Goal: Task Accomplishment & Management: Manage account settings

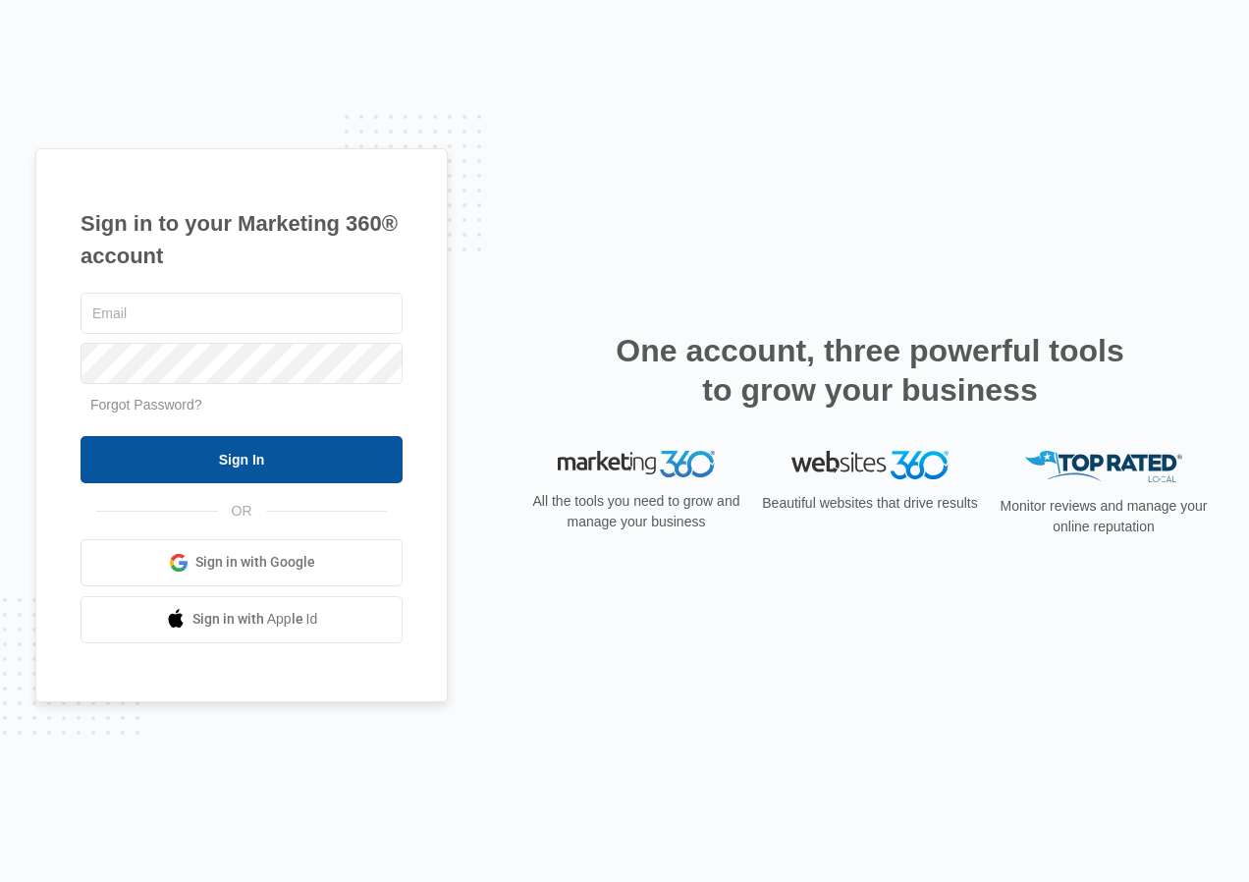
type input "[EMAIL_ADDRESS][DOMAIN_NAME]"
click at [267, 462] on input "Sign In" at bounding box center [242, 459] width 322 height 47
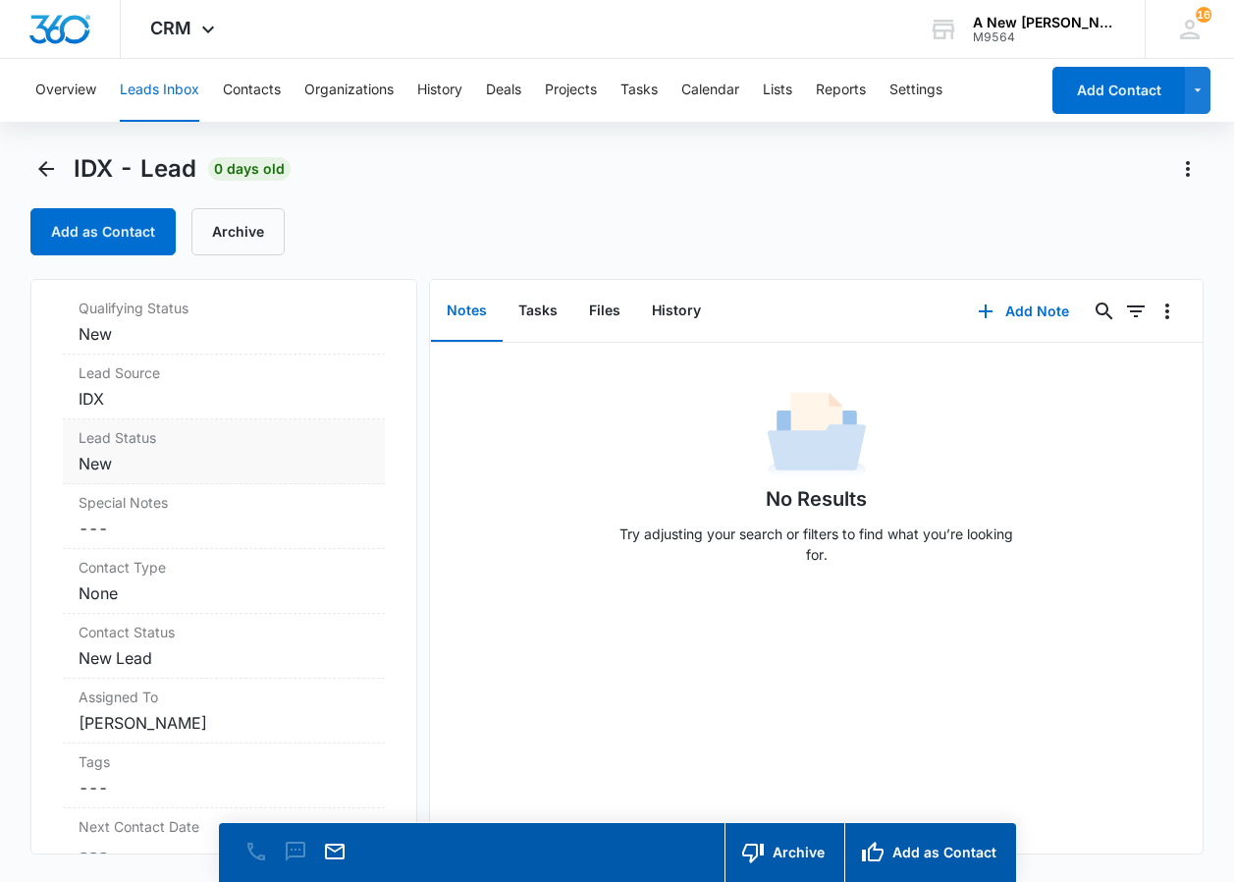
scroll to position [884, 0]
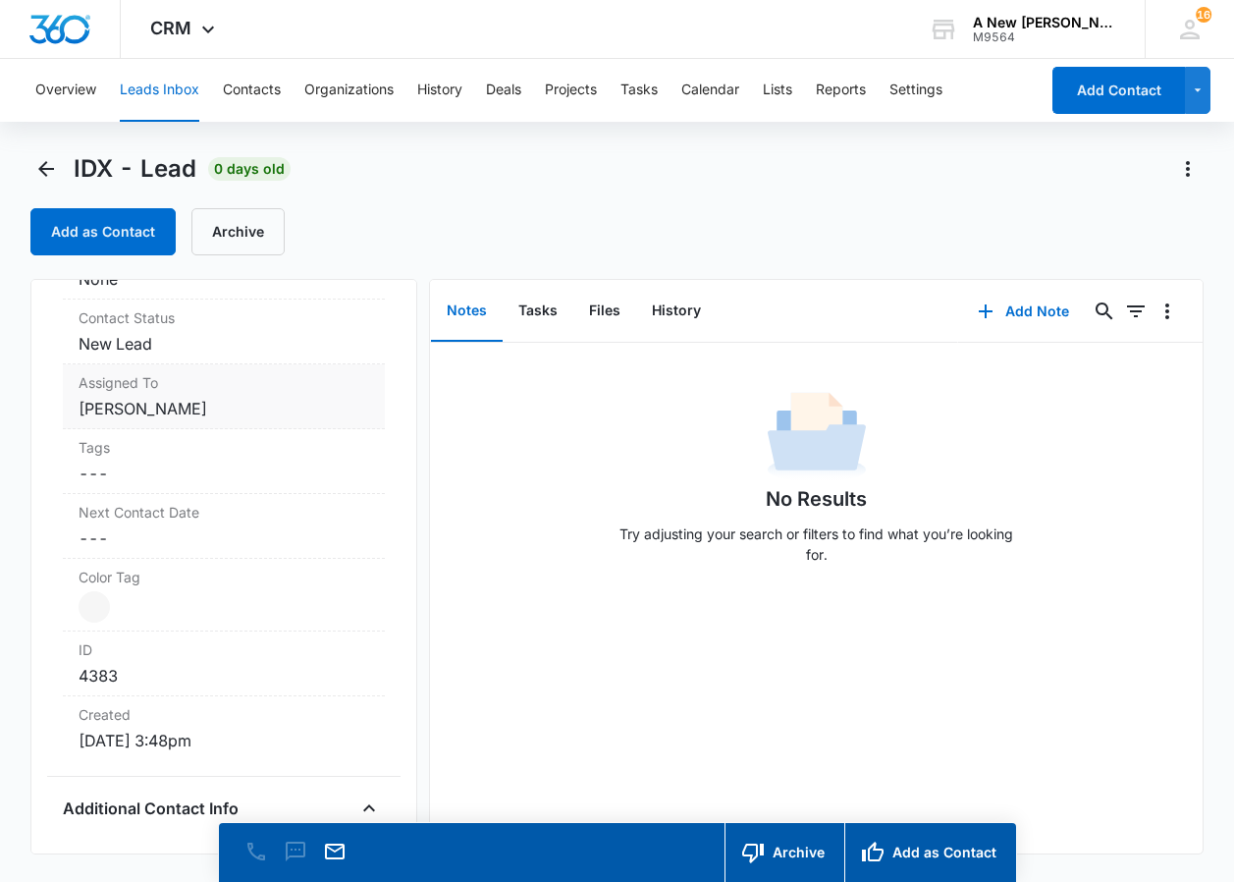
click at [239, 420] on div "Assigned To Cancel Save Changes Dawn Stone" at bounding box center [224, 396] width 322 height 65
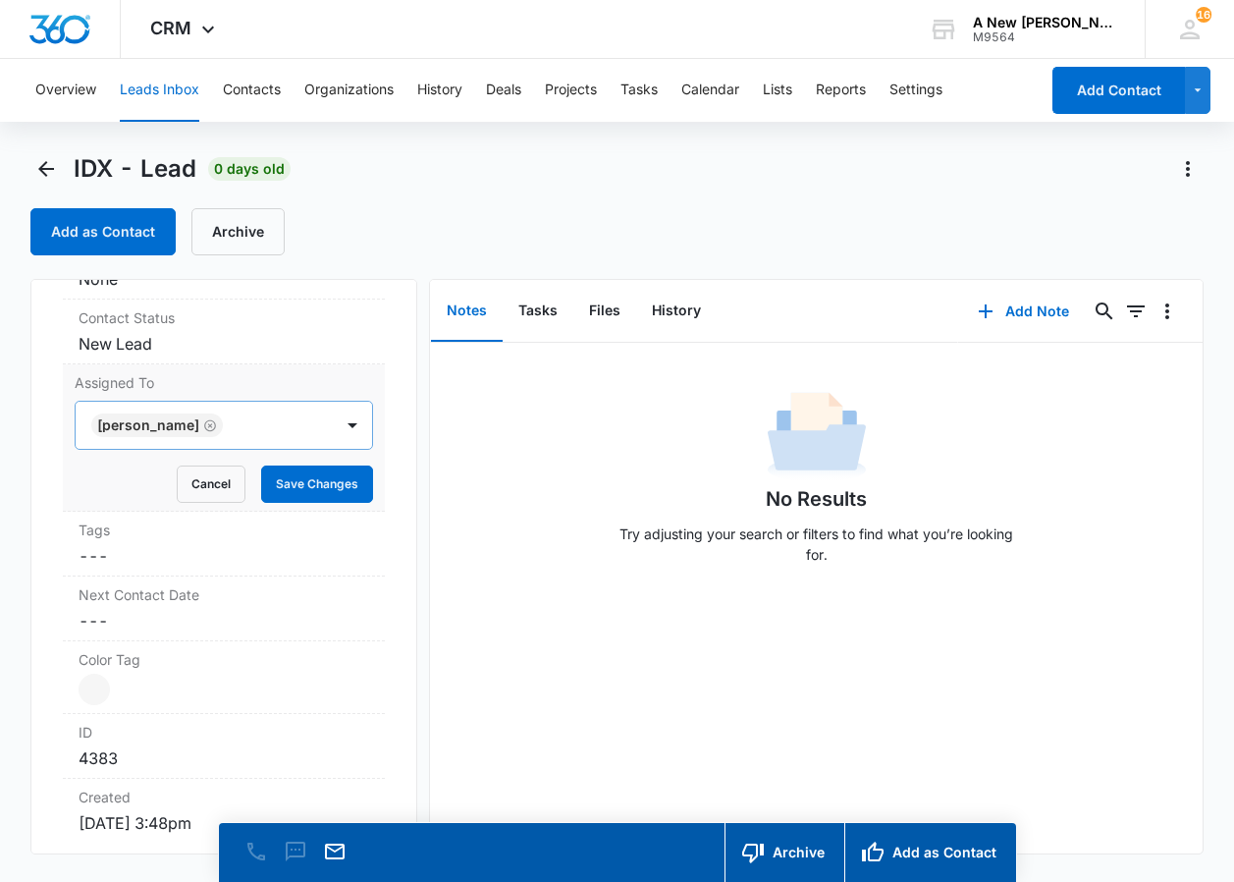
click at [203, 422] on icon "Remove Dawn Stone" at bounding box center [210, 425] width 14 height 15
type input "miche"
click at [153, 490] on p "[PERSON_NAME]" at bounding box center [154, 495] width 113 height 21
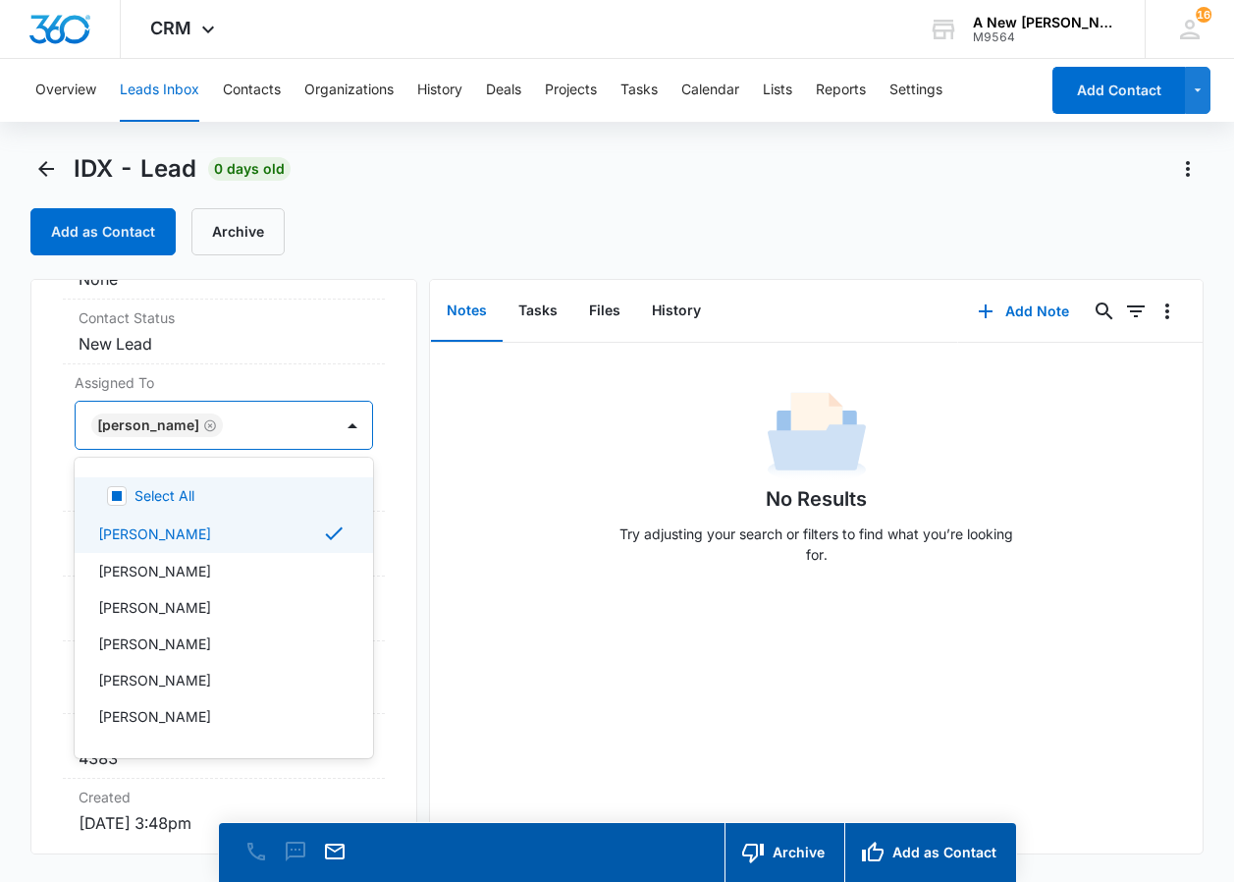
click at [569, 435] on div "No Results Try adjusting your search or filters to find what you’re looking for." at bounding box center [816, 483] width 772 height 194
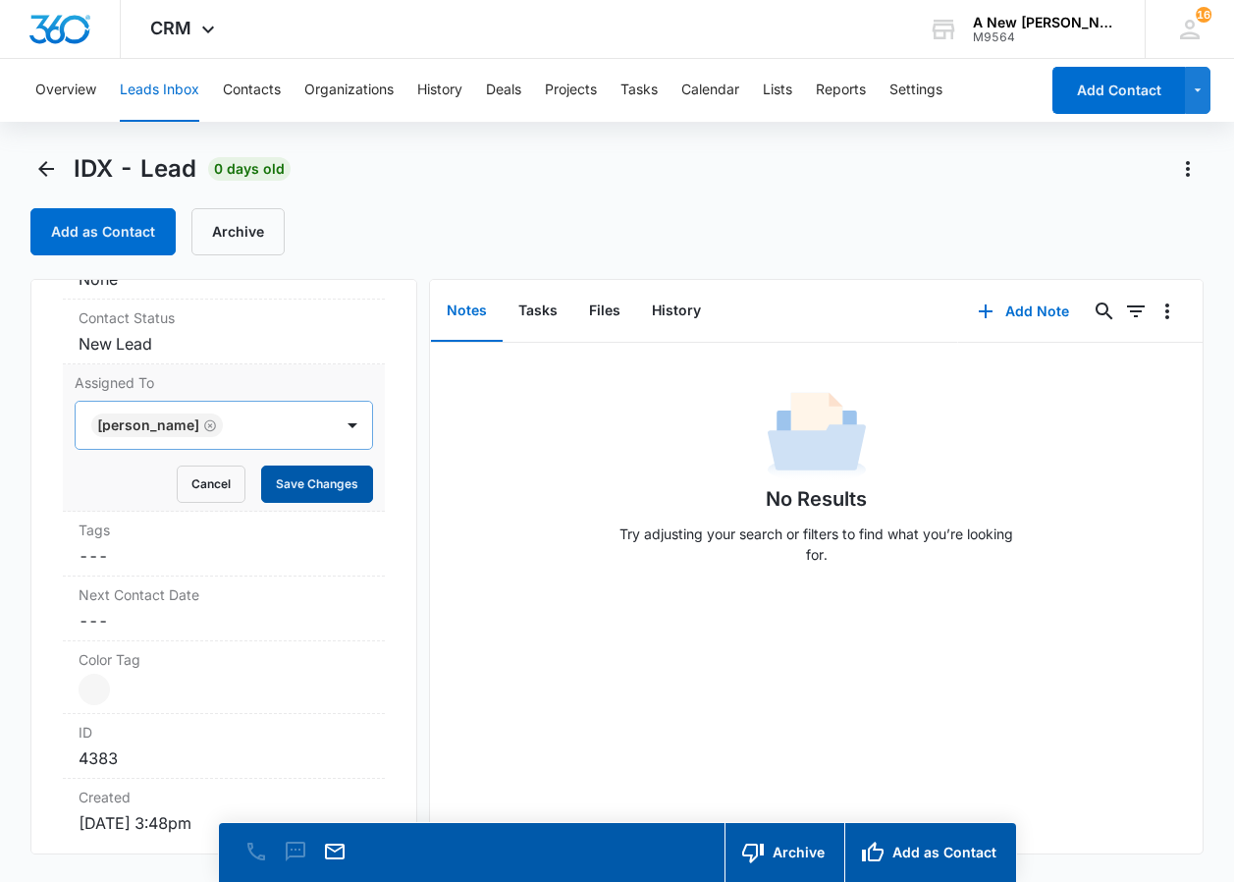
click at [291, 485] on button "Save Changes" at bounding box center [317, 483] width 112 height 37
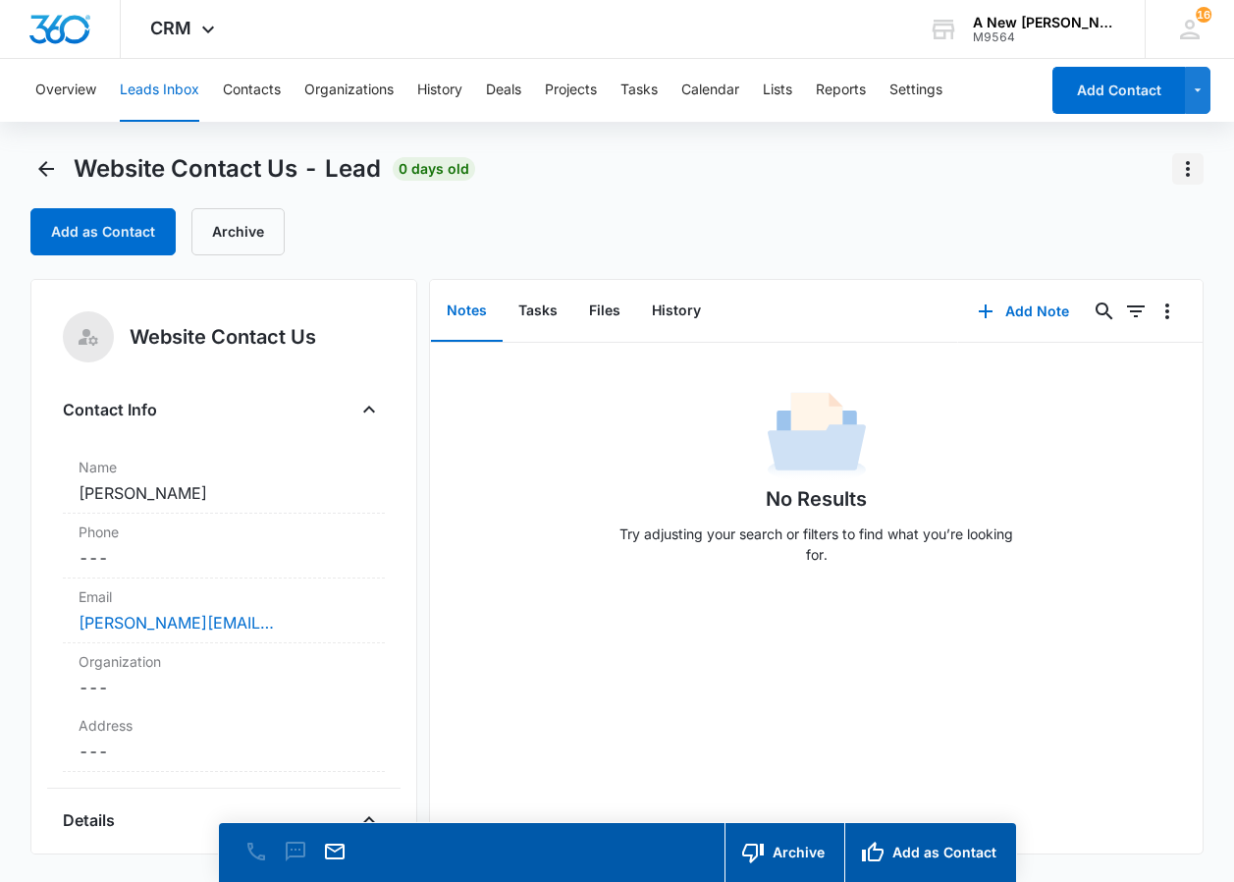
click at [1183, 165] on icon "Actions" at bounding box center [1188, 169] width 24 height 24
click at [1137, 255] on div "Delete" at bounding box center [1134, 253] width 42 height 14
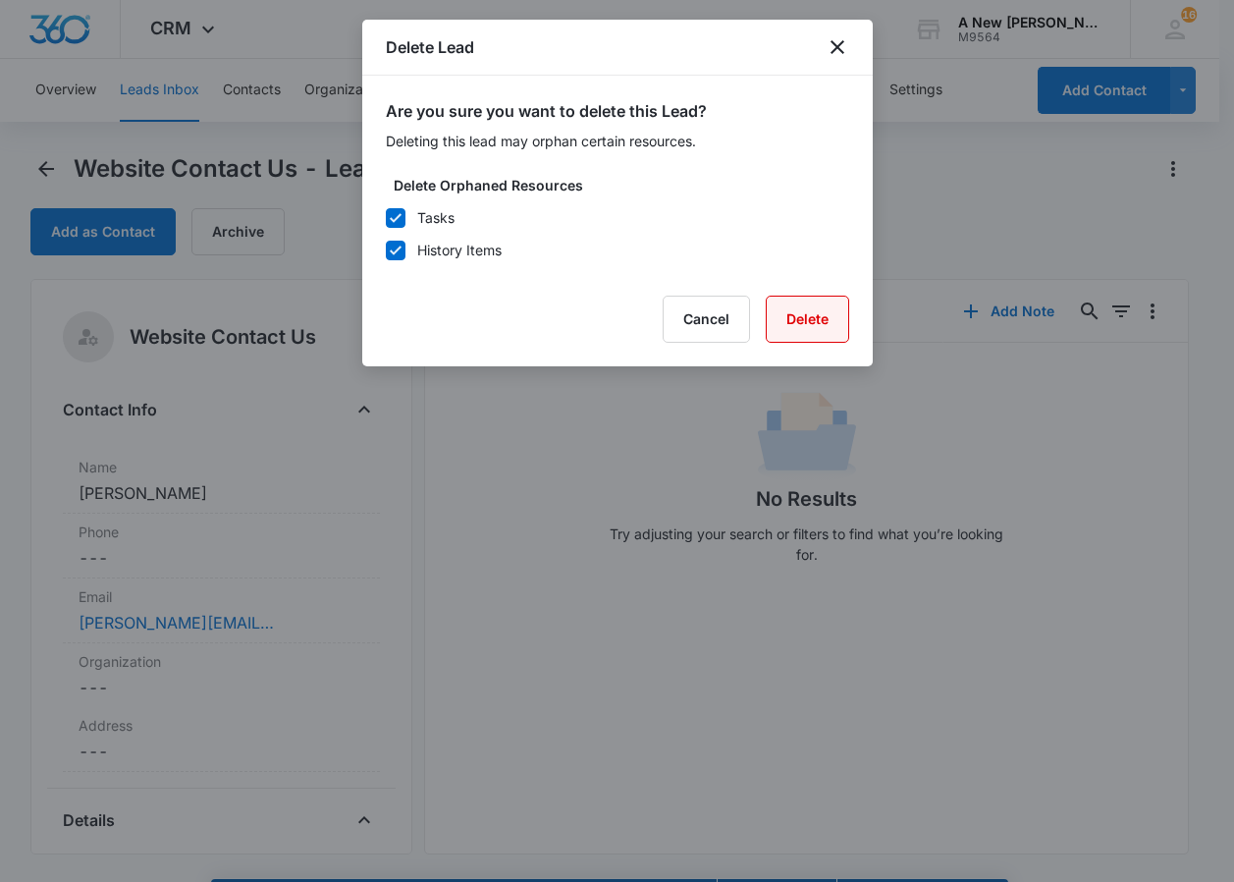
click at [810, 317] on button "Delete" at bounding box center [807, 319] width 83 height 47
